Goal: Find specific page/section: Find specific page/section

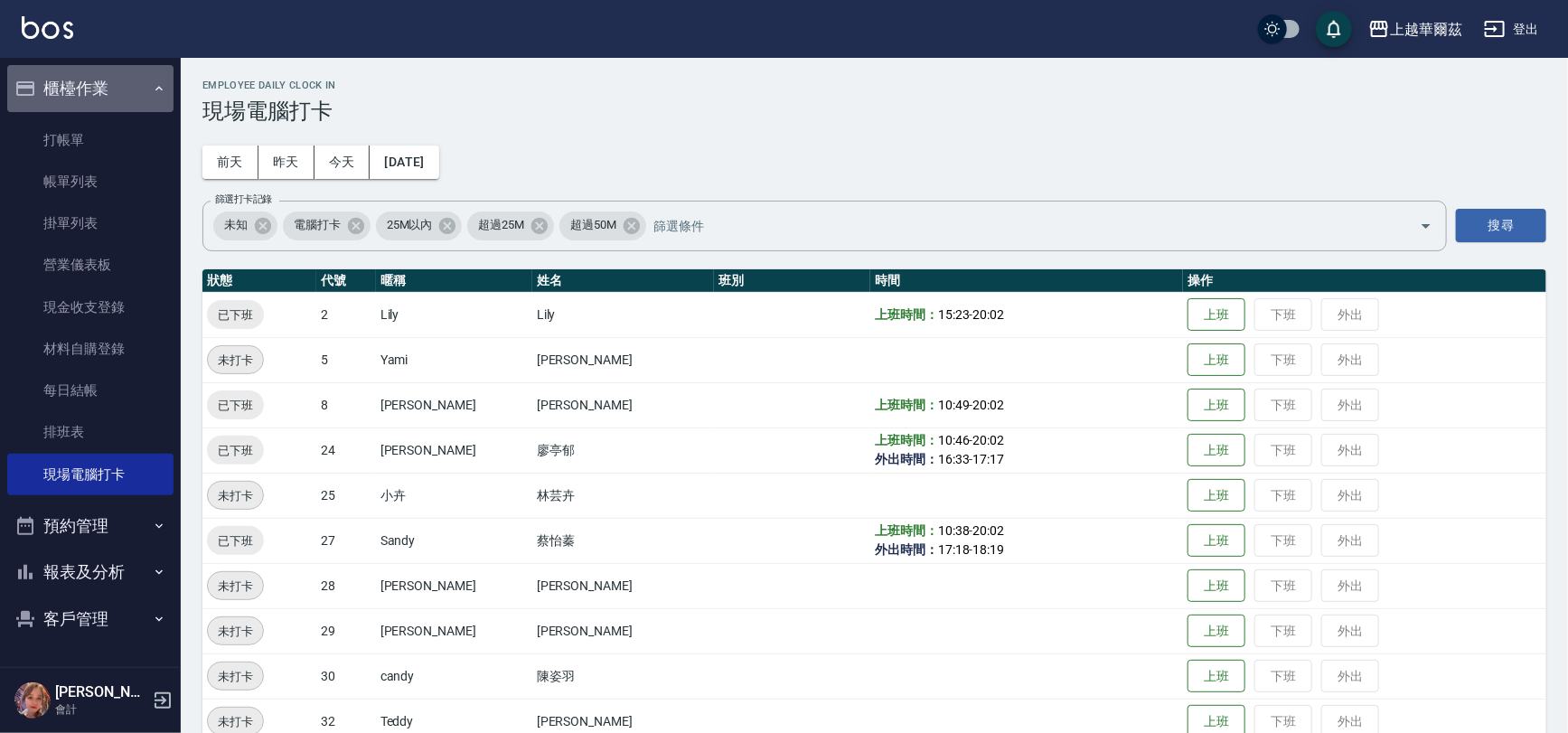
click at [105, 93] on button "櫃檯作業" at bounding box center [90, 89] width 166 height 47
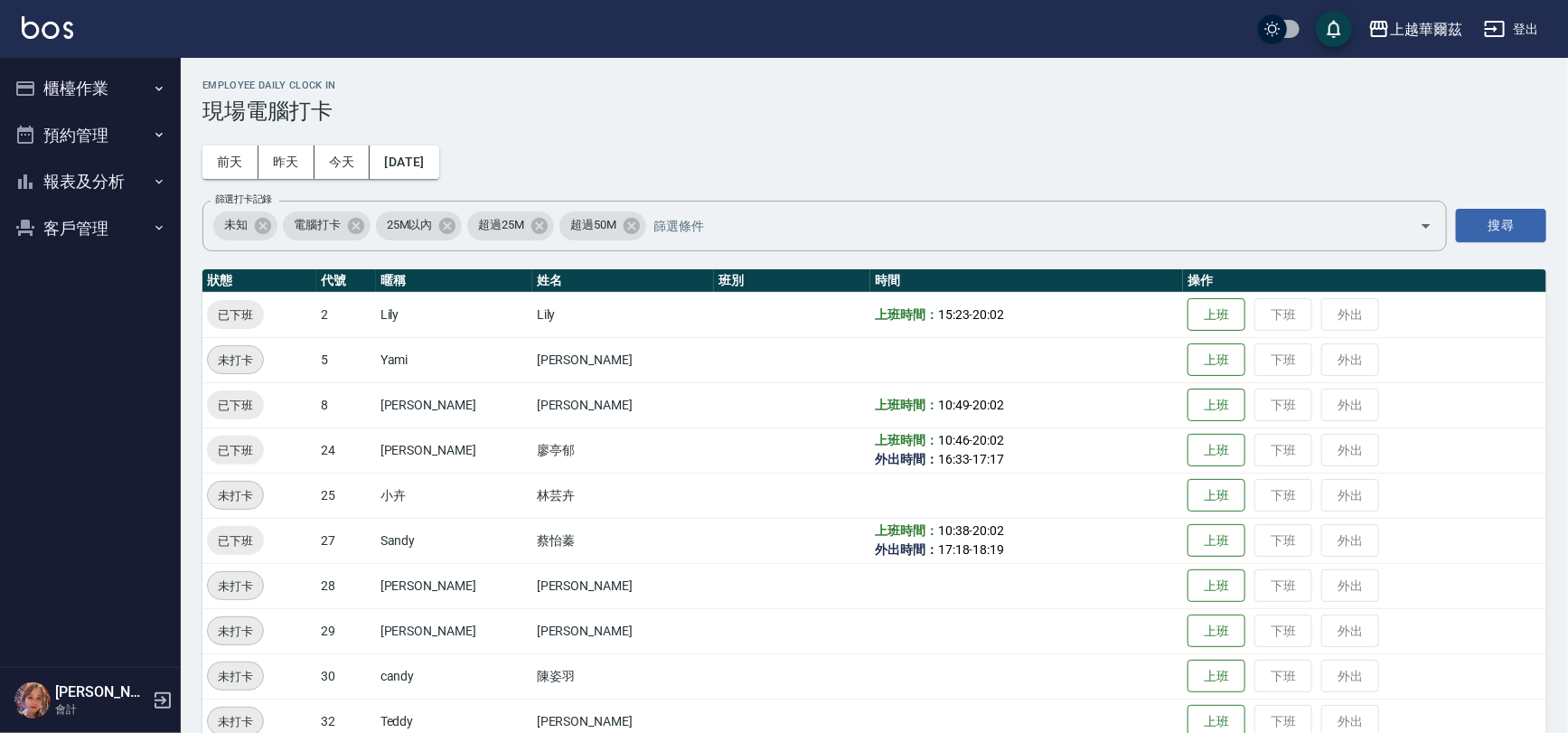
click at [101, 174] on button "報表及分析" at bounding box center [90, 182] width 166 height 47
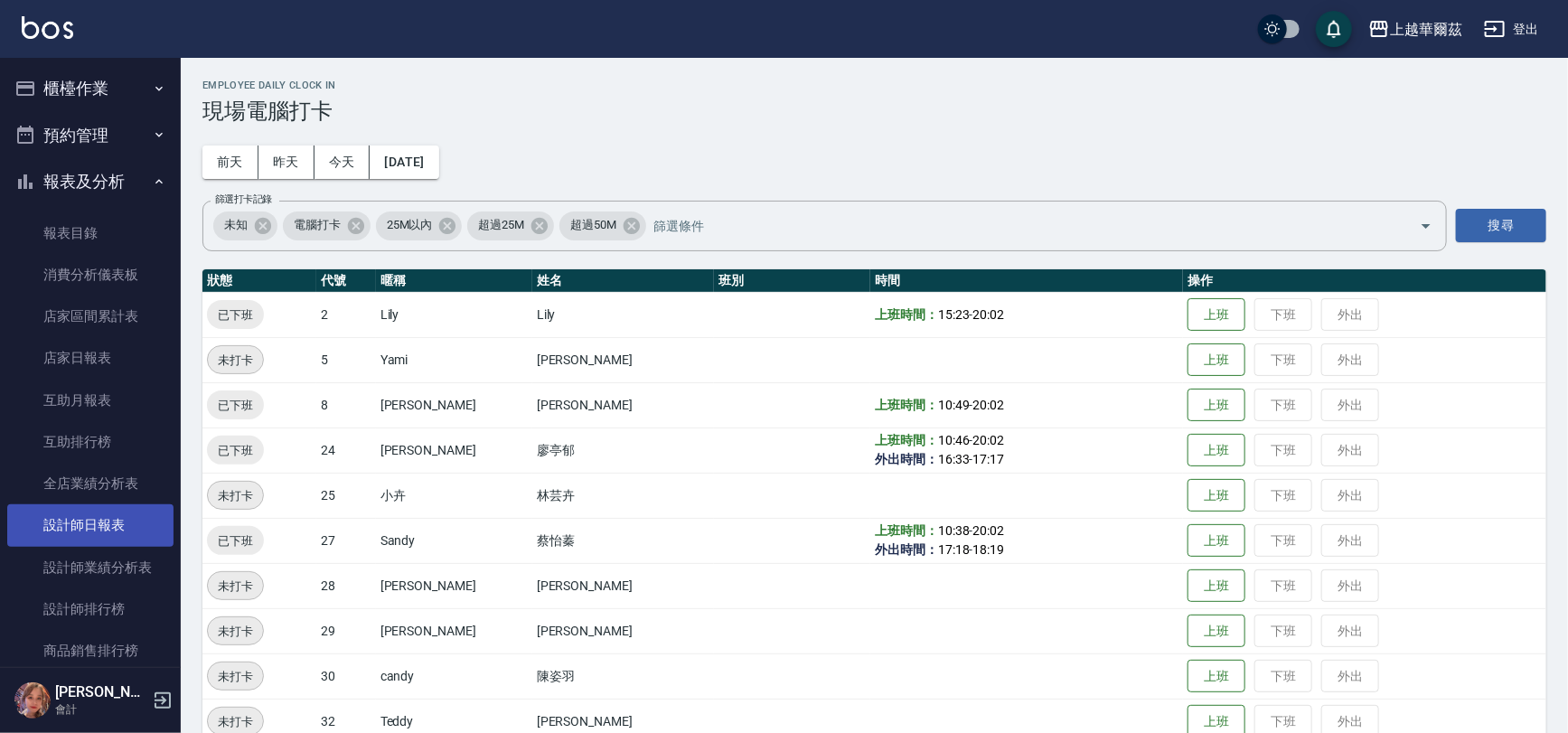
click at [87, 515] on link "設計師日報表" at bounding box center [90, 525] width 166 height 42
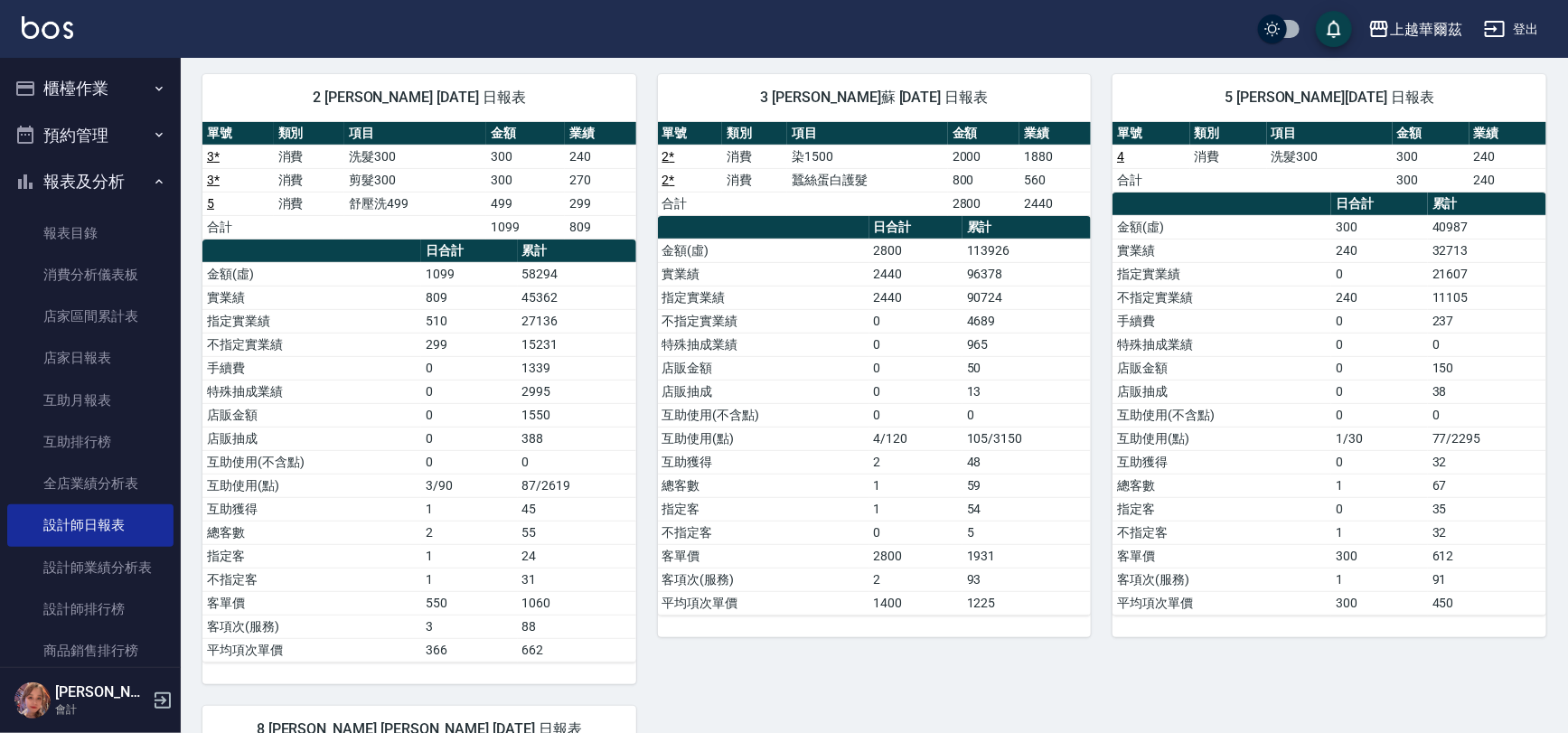
scroll to position [15, 0]
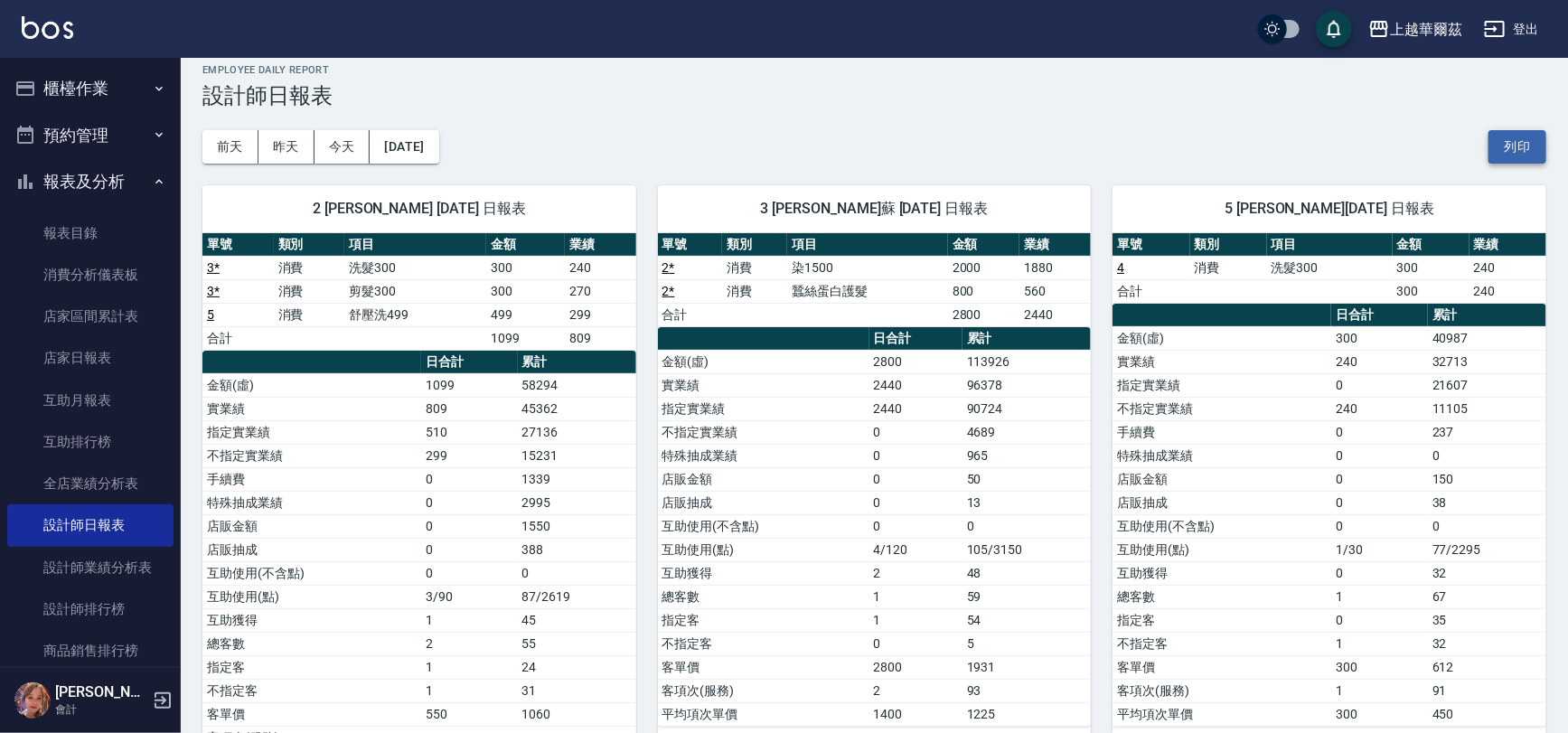
click at [1543, 161] on button "列印" at bounding box center [1517, 146] width 58 height 33
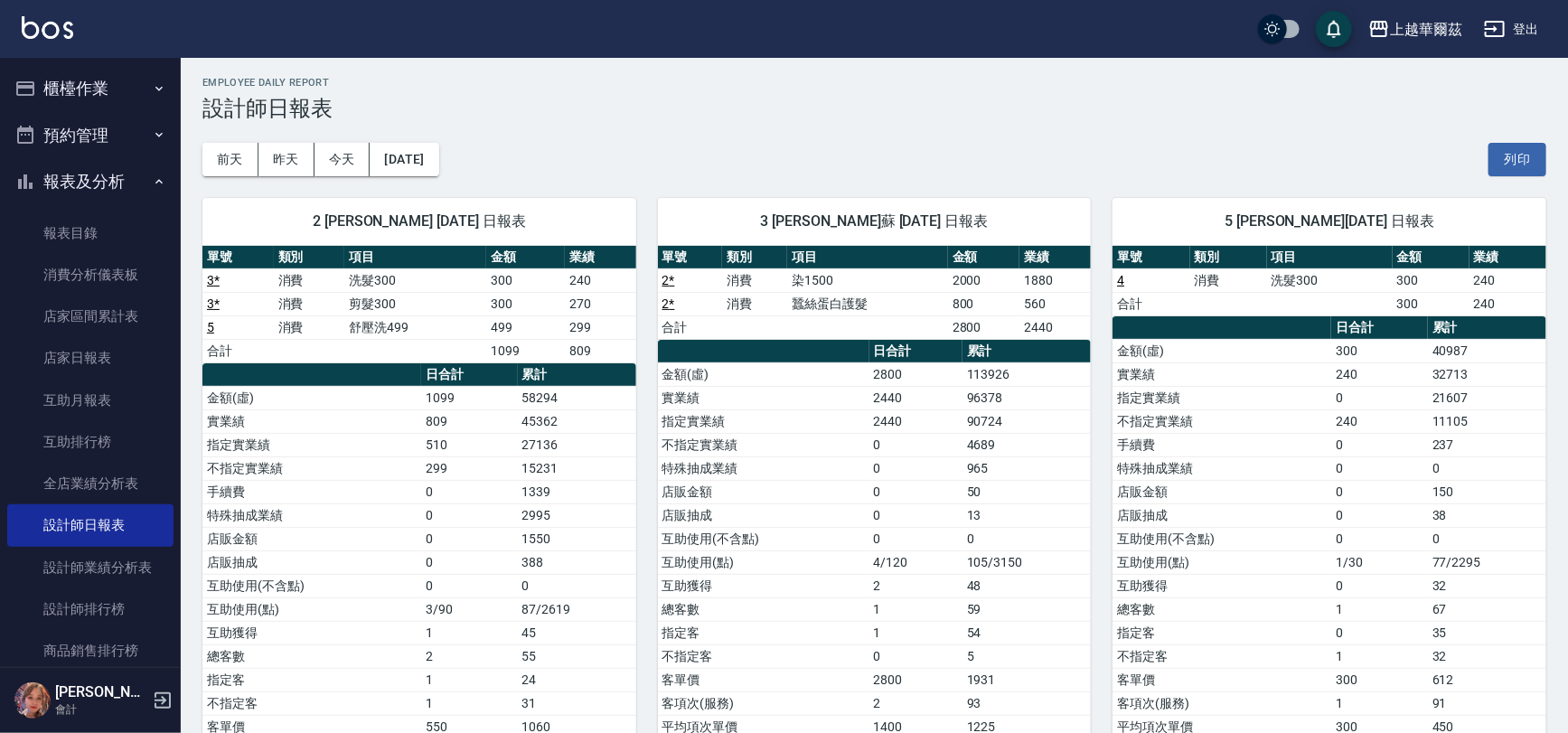
scroll to position [13, 0]
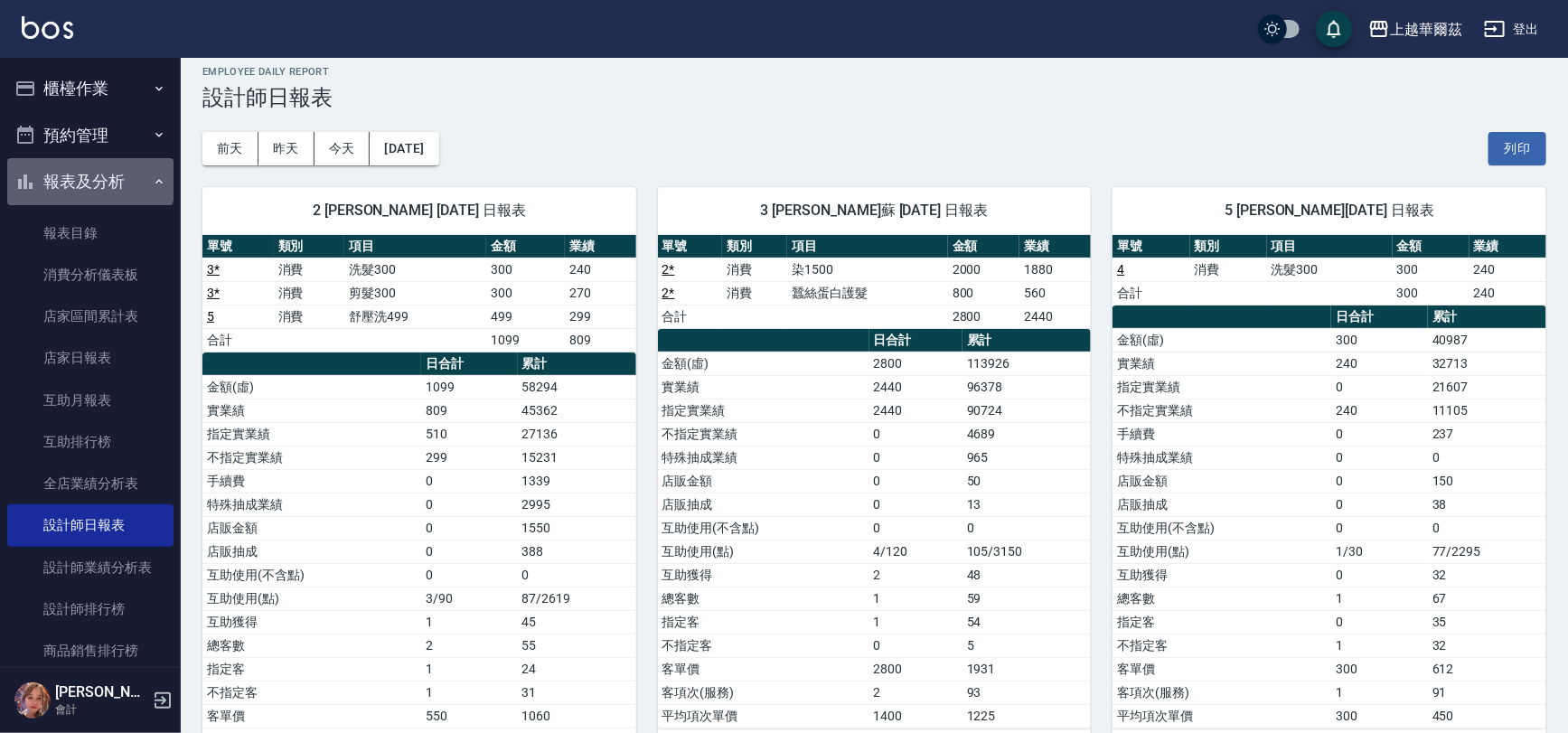
click at [89, 179] on button "報表及分析" at bounding box center [90, 182] width 166 height 47
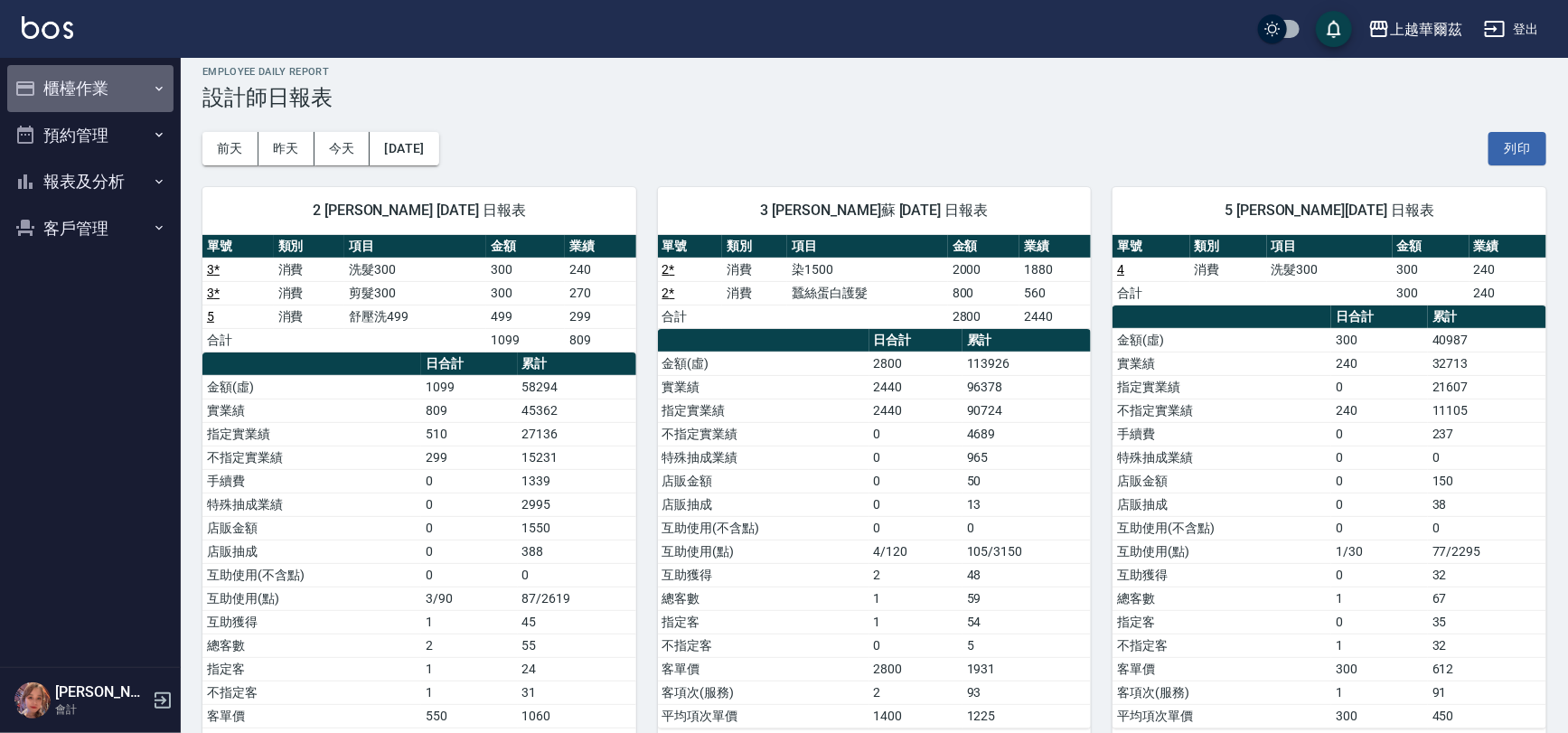
click at [81, 82] on button "櫃檯作業" at bounding box center [90, 89] width 166 height 47
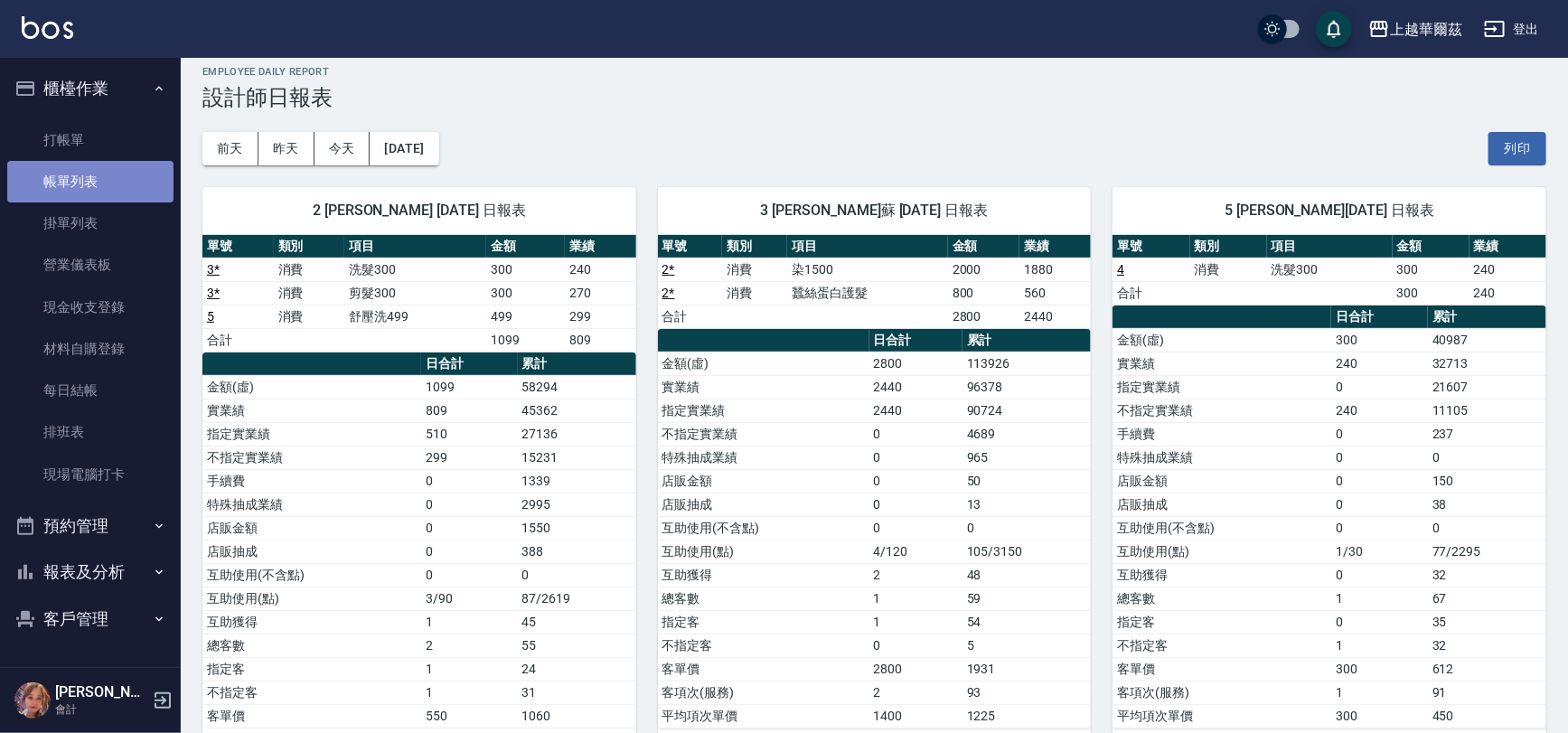
click at [83, 185] on link "帳單列表" at bounding box center [90, 182] width 166 height 42
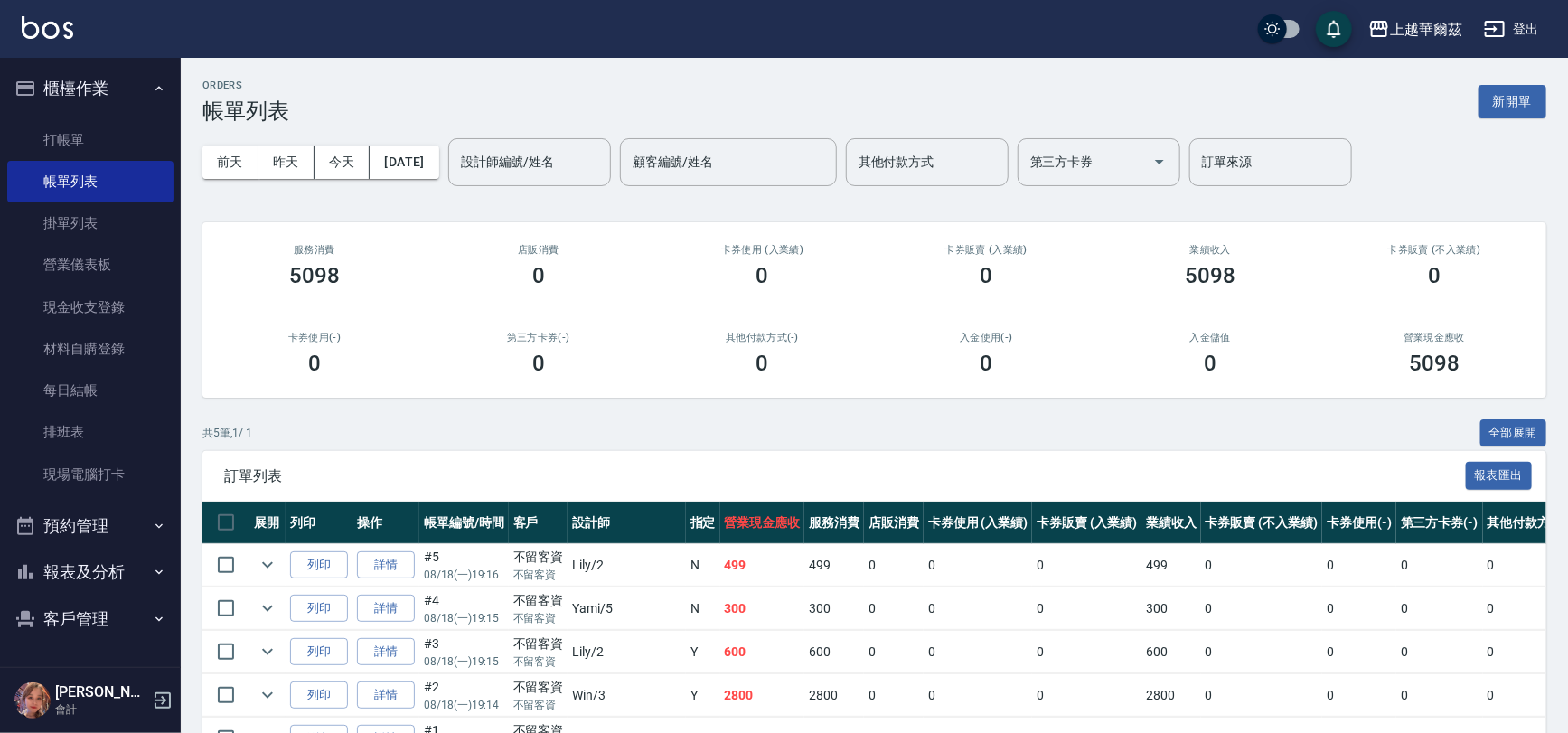
scroll to position [110, 0]
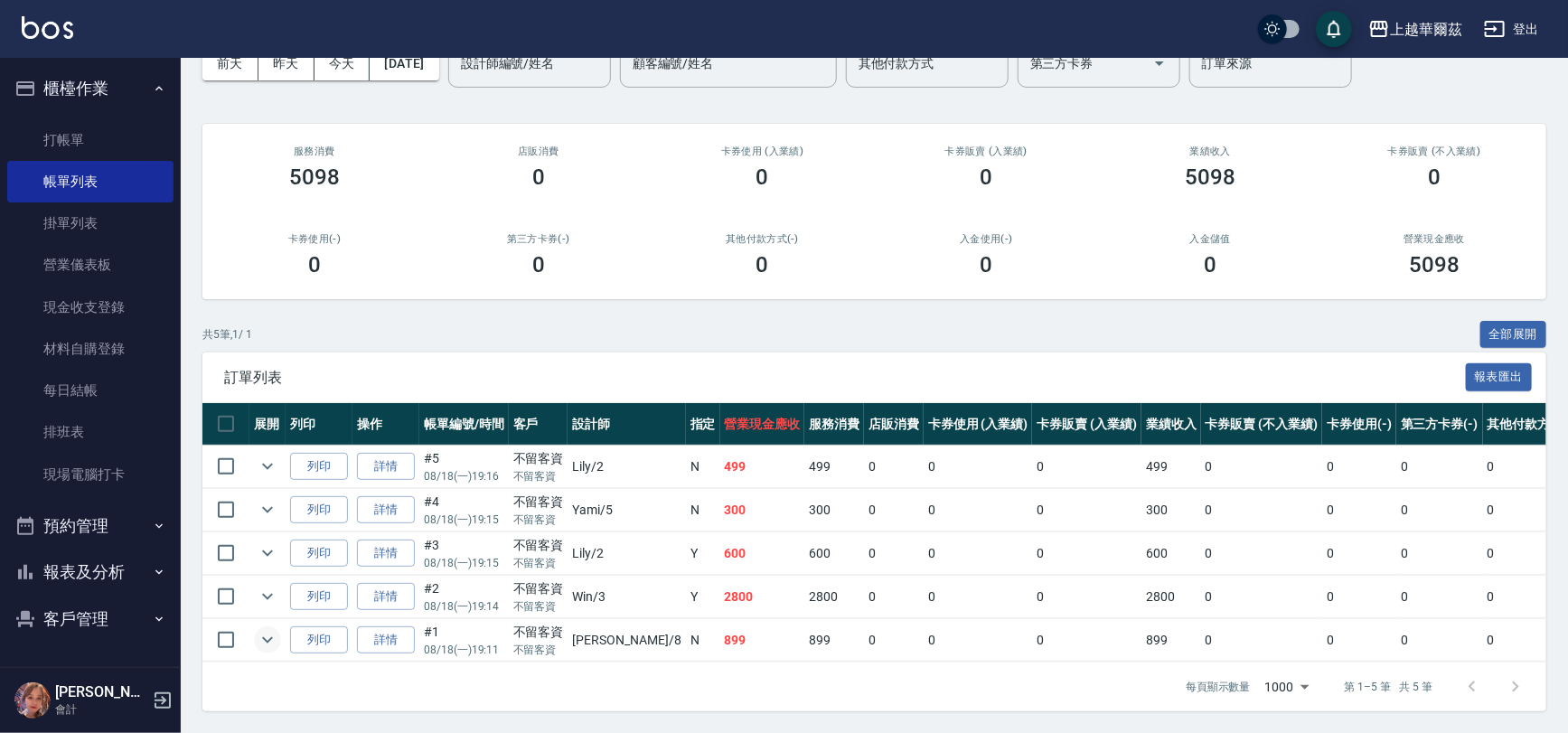
click at [262, 629] on icon "expand row" at bounding box center [267, 639] width 22 height 22
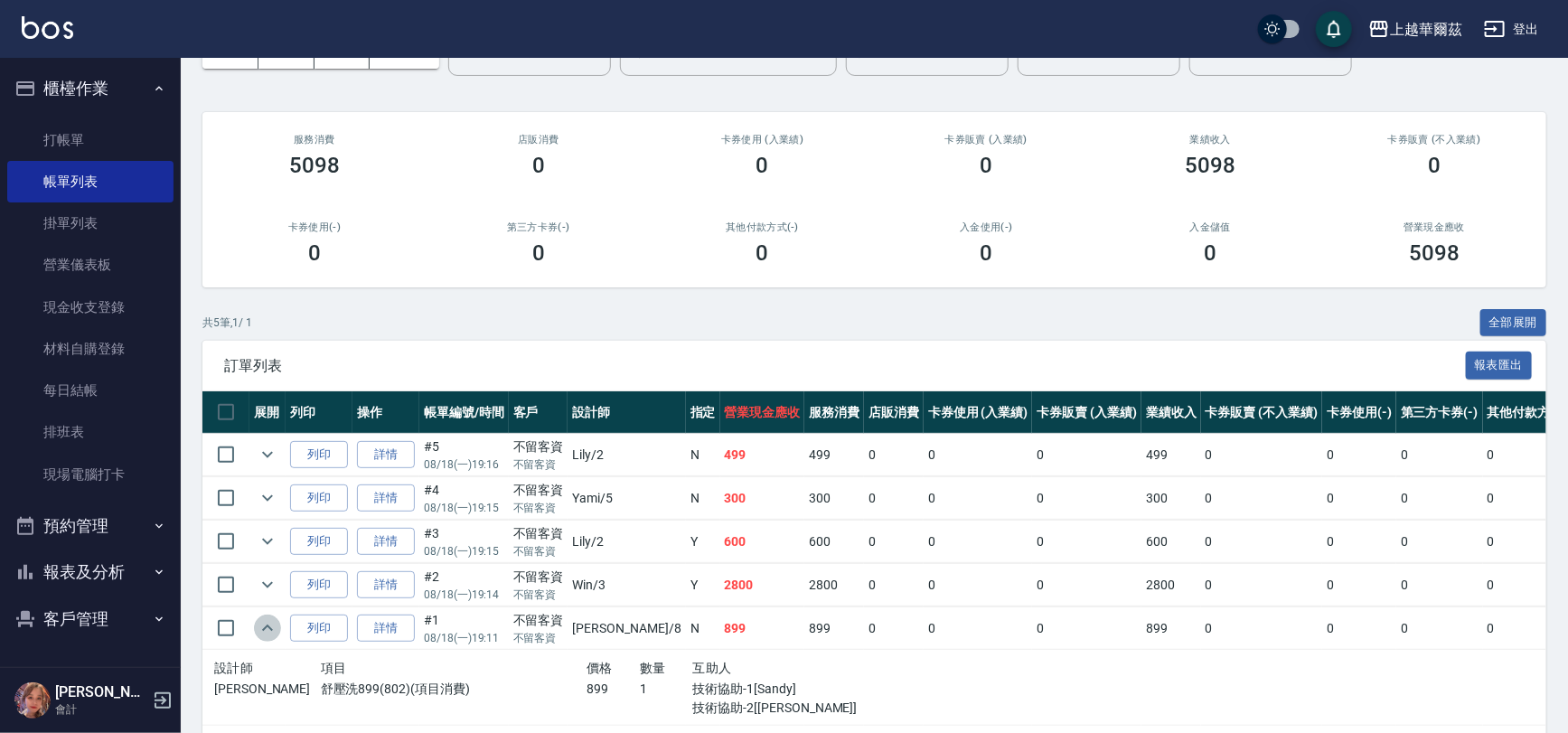
click at [262, 624] on icon "expand row" at bounding box center [267, 628] width 22 height 22
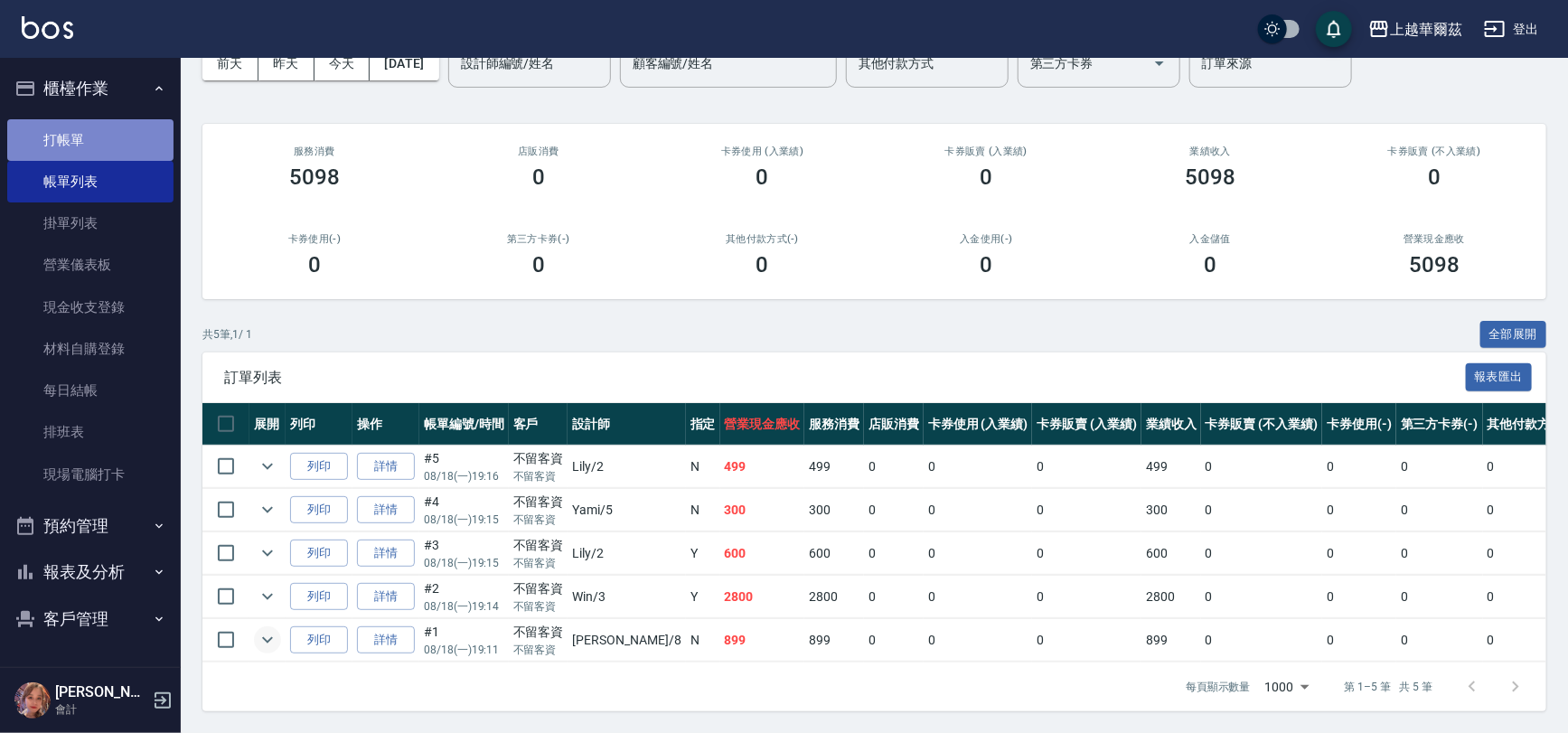
click at [90, 137] on link "打帳單" at bounding box center [90, 140] width 166 height 42
